Goal: Information Seeking & Learning: Find specific page/section

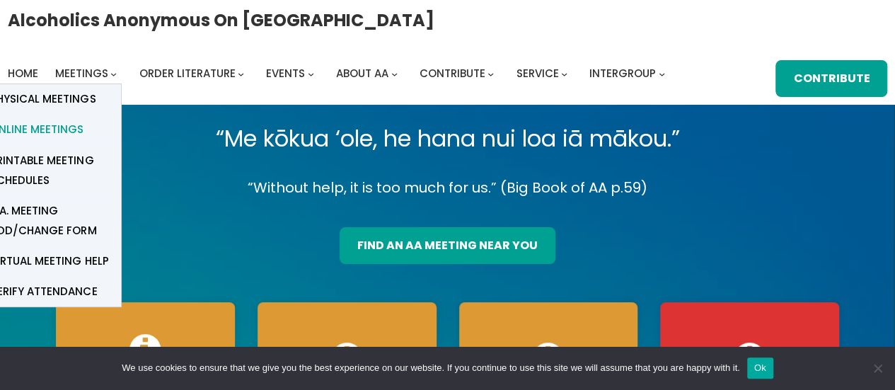
click at [49, 128] on span "Online Meetings" at bounding box center [36, 130] width 93 height 20
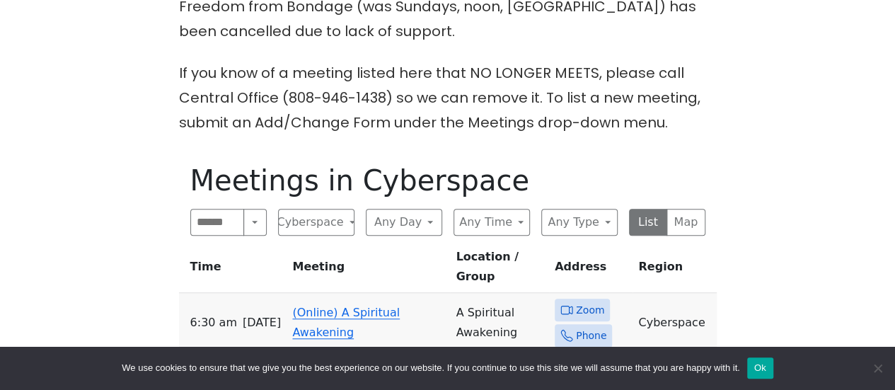
scroll to position [496, 0]
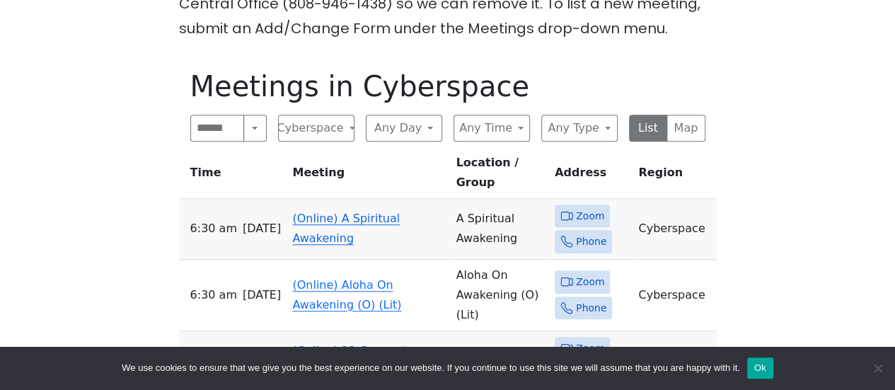
click at [348, 212] on link "(Online) A Spiritual Awakening" at bounding box center [346, 228] width 108 height 33
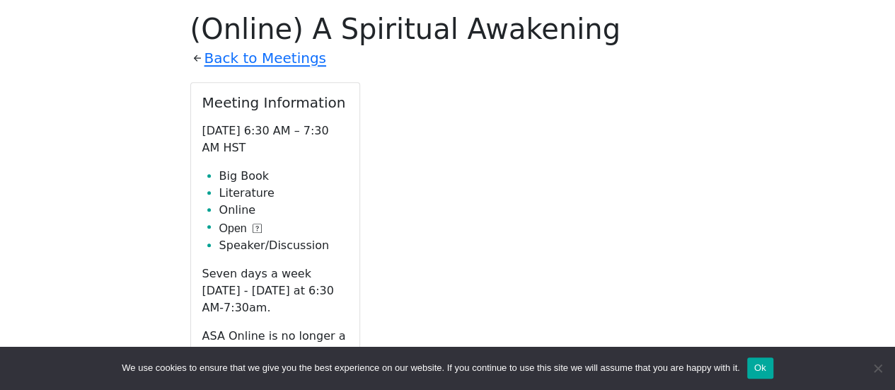
scroll to position [765, 0]
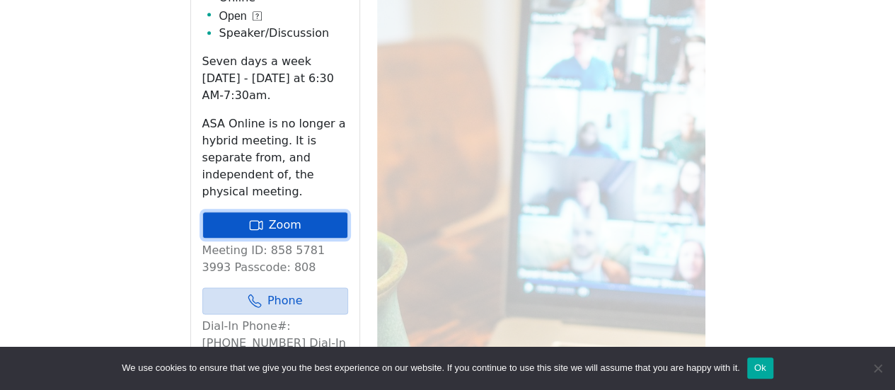
click at [315, 212] on link "Zoom" at bounding box center [275, 225] width 146 height 27
